Goal: Find specific page/section: Find specific page/section

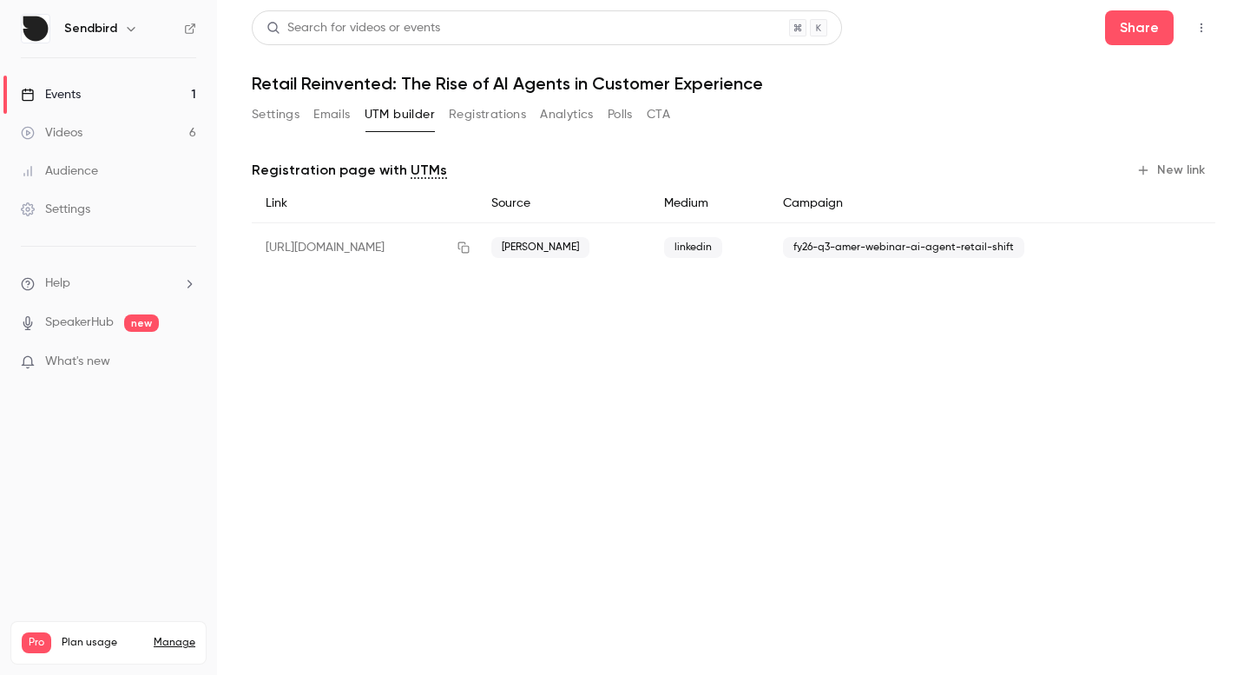
click at [83, 105] on link "Events 1" at bounding box center [108, 95] width 217 height 38
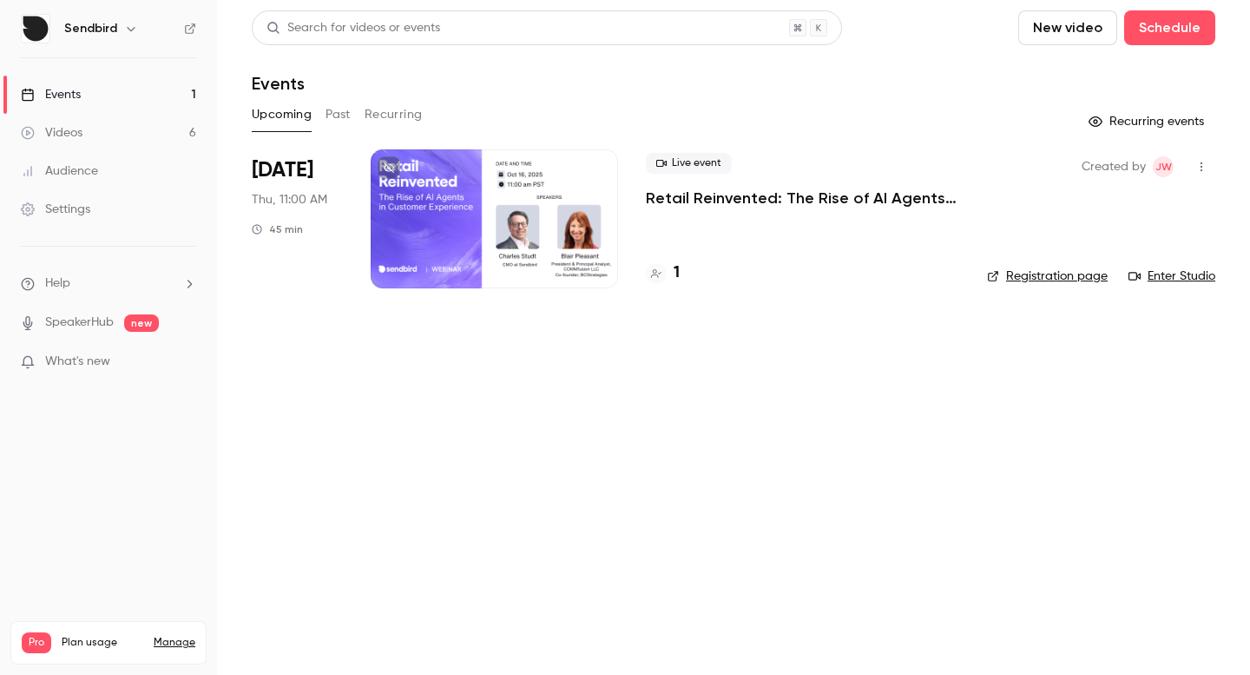
click at [726, 209] on div "Live event Retail Reinvented: The Rise of AI Agents in Customer Experience 1" at bounding box center [802, 218] width 313 height 139
click at [732, 203] on p "Retail Reinvented: The Rise of AI Agents in Customer Experience" at bounding box center [802, 198] width 313 height 21
